Goal: Task Accomplishment & Management: Use online tool/utility

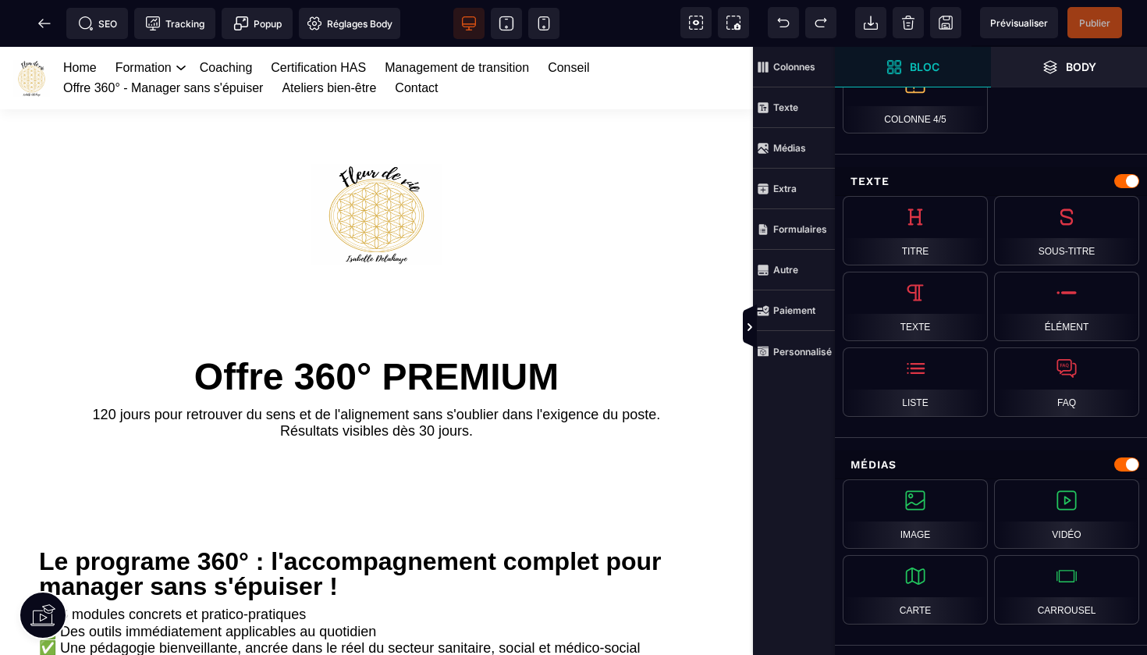
scroll to position [438, 0]
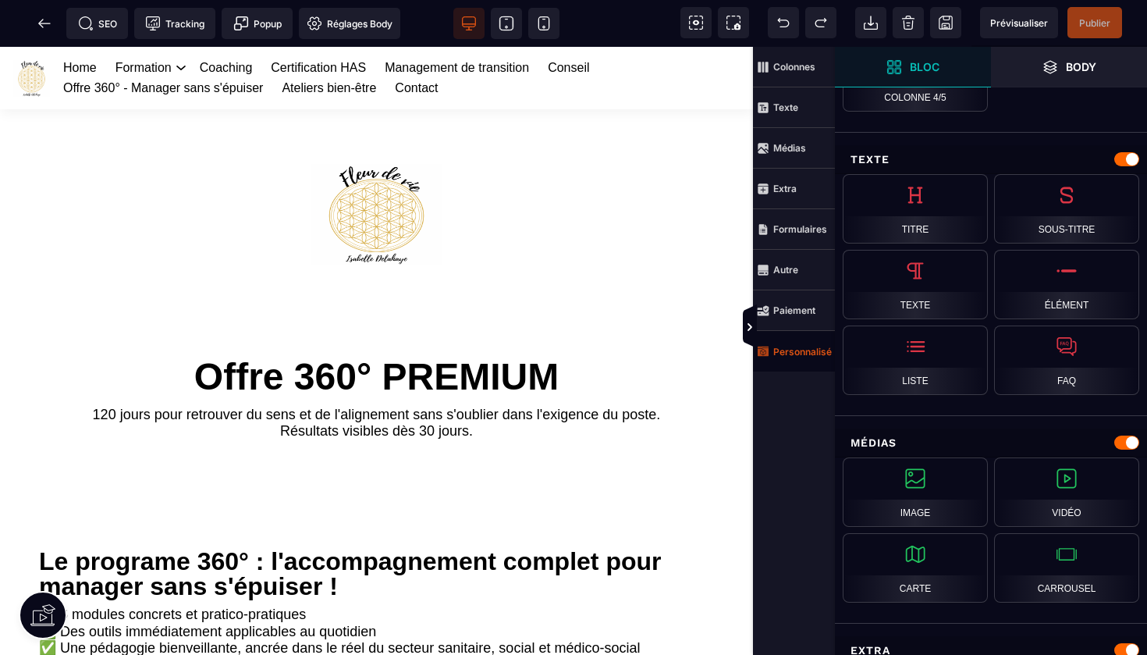
click at [783, 350] on strong "Personnalisé" at bounding box center [802, 352] width 59 height 12
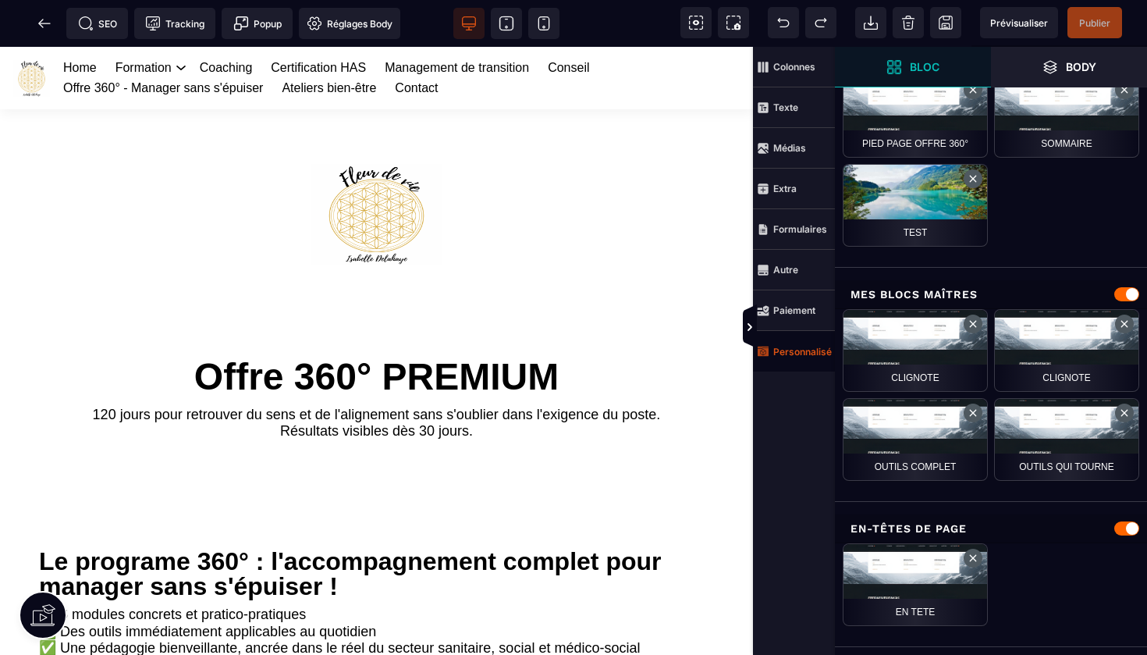
scroll to position [1089, 0]
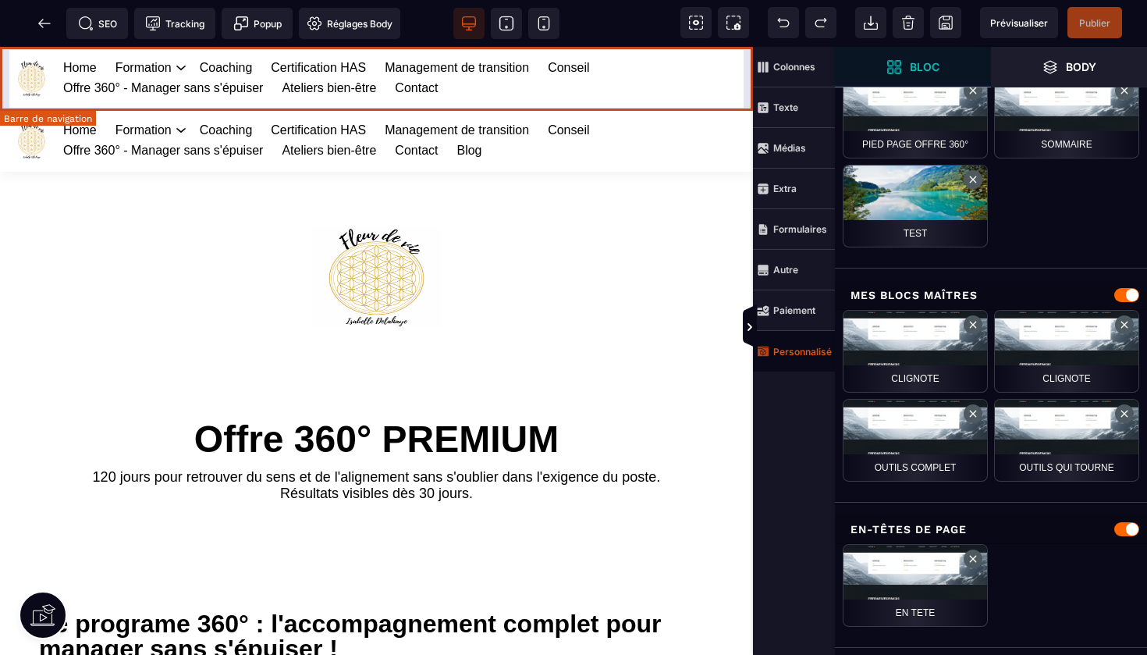
click at [748, 73] on div "Home Formation Management et leadership Gestion des risques en santé Management…" at bounding box center [376, 78] width 753 height 62
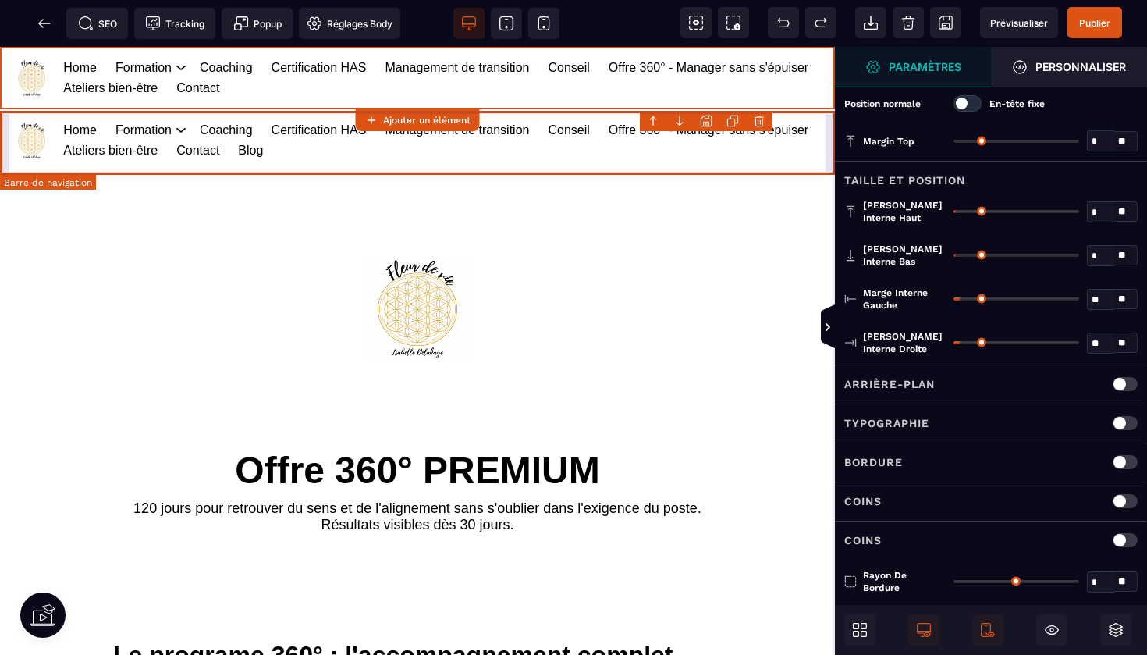
click at [765, 124] on body "B I U S A ******* Ajouter un élément" at bounding box center [573, 327] width 1147 height 655
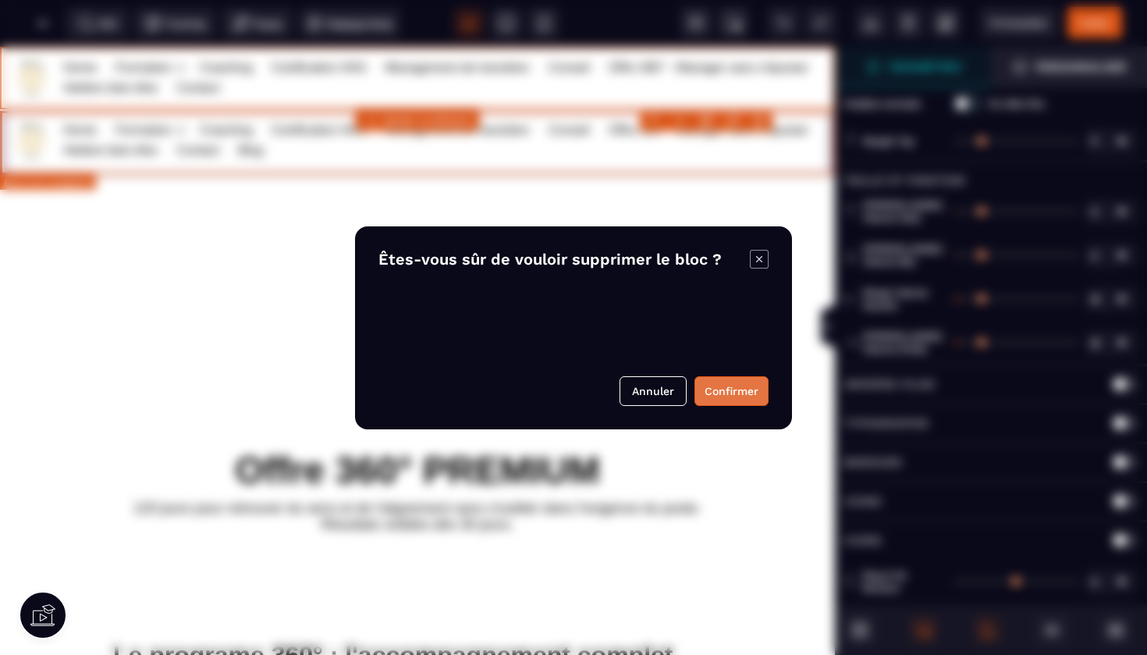
click at [725, 387] on button "Confirmer" at bounding box center [731, 391] width 74 height 30
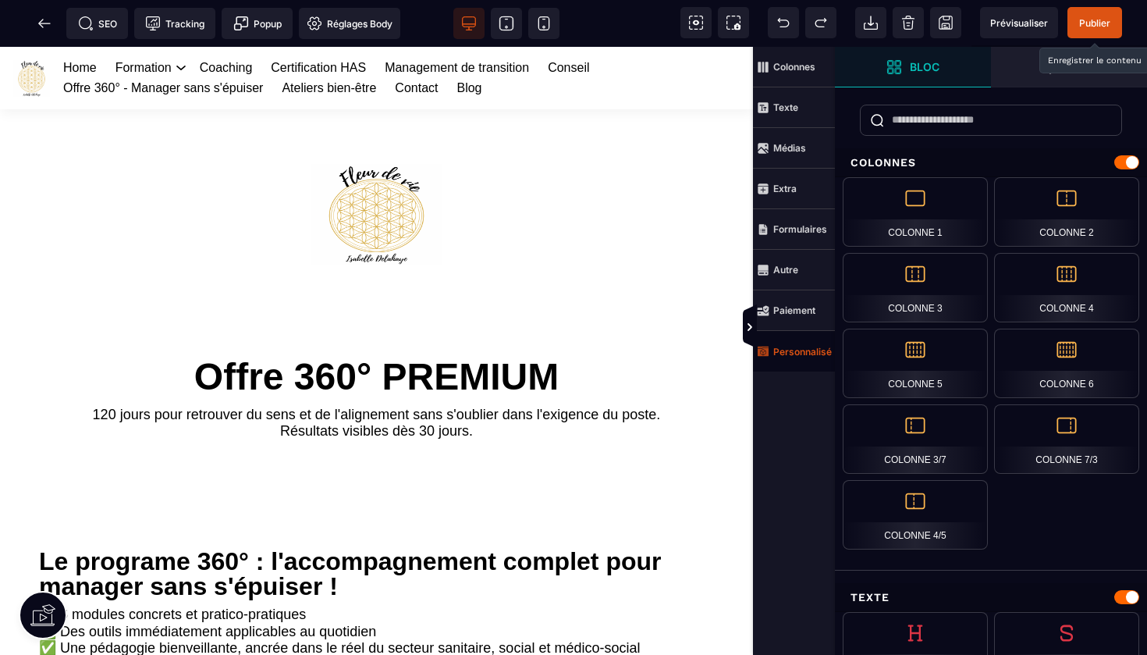
click at [1085, 23] on span "Publier" at bounding box center [1094, 23] width 31 height 12
click at [40, 25] on icon at bounding box center [40, 23] width 5 height 9
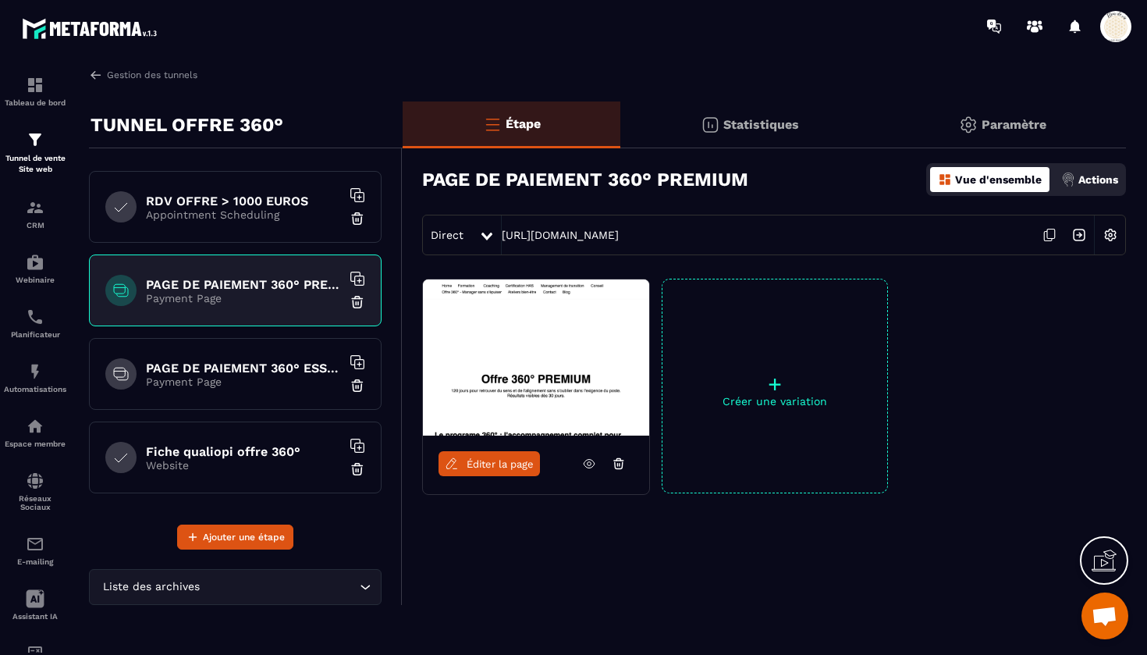
scroll to position [414, 0]
click at [251, 379] on p "Payment Page" at bounding box center [243, 381] width 195 height 12
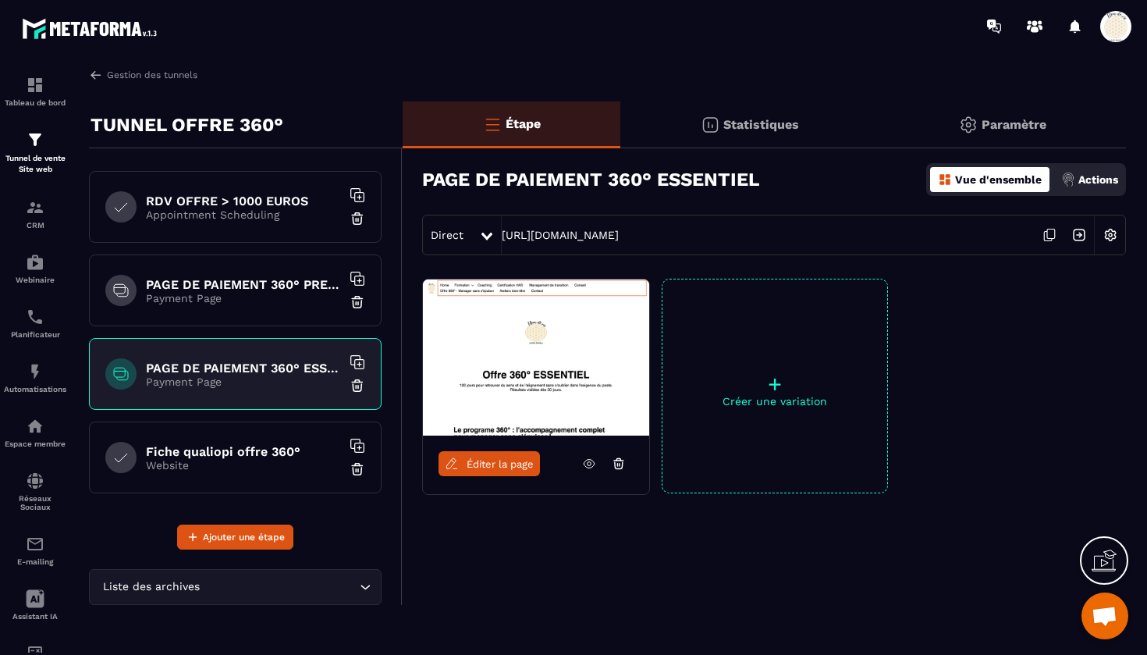
click at [489, 464] on span "Éditer la page" at bounding box center [500, 464] width 67 height 12
